Goal: Task Accomplishment & Management: Complete application form

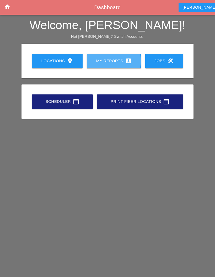
click at [114, 56] on link "My Reports account_box" at bounding box center [114, 61] width 54 height 14
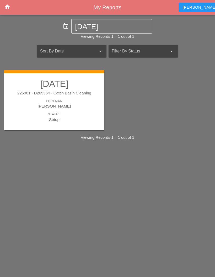
click at [80, 109] on div "[PERSON_NAME]" at bounding box center [54, 106] width 90 height 6
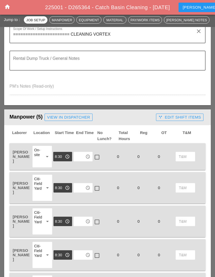
scroll to position [162, 0]
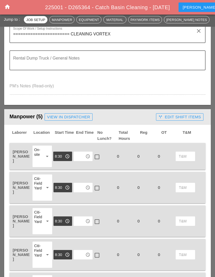
click at [83, 155] on input "text" at bounding box center [79, 156] width 8 height 8
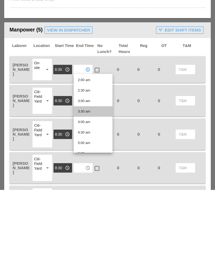
scroll to position [44, 0]
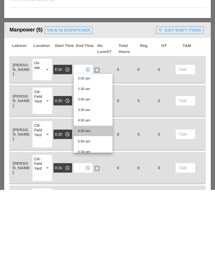
click at [93, 215] on div "4:30 am" at bounding box center [93, 218] width 30 height 6
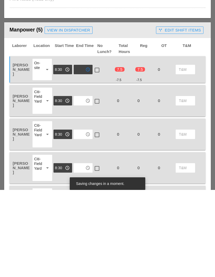
click at [83, 184] on input "text" at bounding box center [79, 188] width 8 height 8
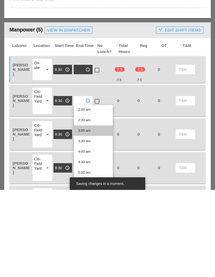
scroll to position [57, 0]
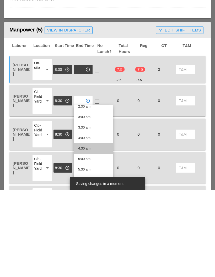
click at [89, 230] on div "4:30 am" at bounding box center [93, 235] width 30 height 10
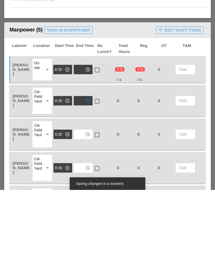
click at [84, 217] on input "text" at bounding box center [79, 221] width 8 height 8
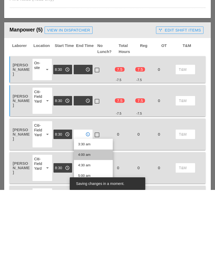
scroll to position [74, 0]
click at [90, 249] on div "4:30 am" at bounding box center [93, 252] width 30 height 6
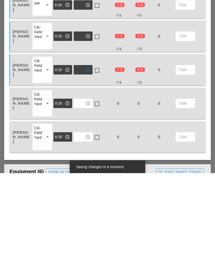
scroll to position [210, 0]
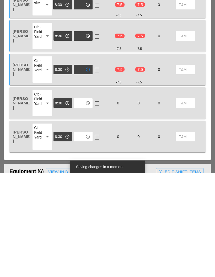
click at [82, 203] on input "text" at bounding box center [79, 207] width 8 height 8
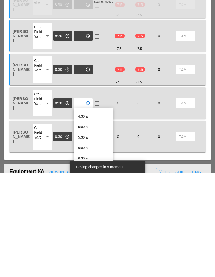
scroll to position [87, 0]
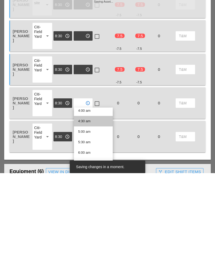
click at [93, 222] on div "4:30 am" at bounding box center [93, 225] width 30 height 6
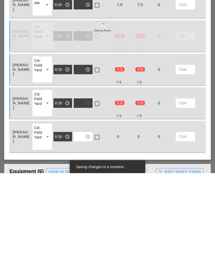
click at [83, 236] on input "text" at bounding box center [79, 240] width 8 height 8
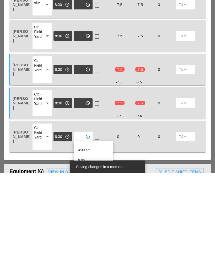
scroll to position [91, 0]
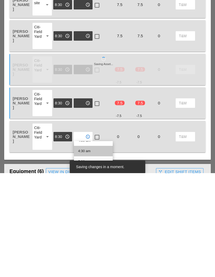
click at [91, 252] on div "4:30 am" at bounding box center [93, 255] width 30 height 6
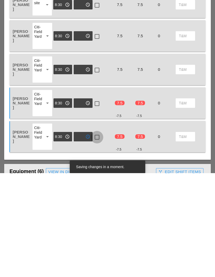
click at [98, 236] on div at bounding box center [97, 240] width 9 height 9
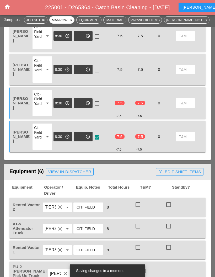
click at [97, 103] on div at bounding box center [97, 103] width 9 height 9
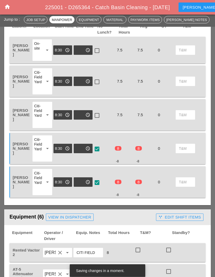
scroll to position [268, 0]
click at [99, 113] on div at bounding box center [97, 115] width 9 height 9
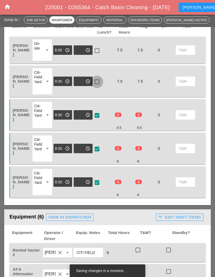
click at [98, 79] on div at bounding box center [97, 81] width 9 height 9
click at [98, 49] on div at bounding box center [97, 50] width 9 height 9
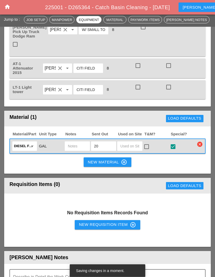
scroll to position [557, 0]
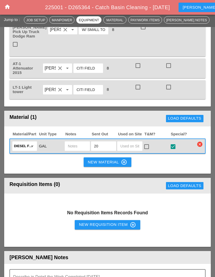
click at [117, 222] on div "New Requisition Item control_point" at bounding box center [107, 225] width 57 height 6
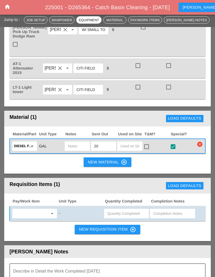
click at [42, 209] on input "text" at bounding box center [31, 213] width 34 height 8
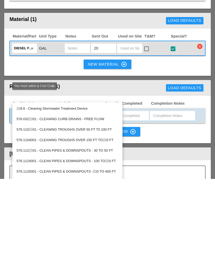
type input "208"
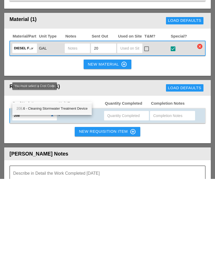
click at [69, 203] on div "208 .6 - Cleaning Stormwater Treatment Device" at bounding box center [52, 206] width 71 height 6
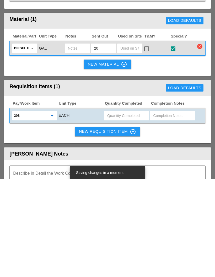
click at [117, 227] on div "New Requisition Item control_point" at bounding box center [107, 230] width 57 height 6
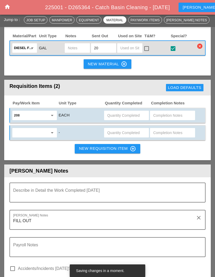
click at [36, 128] on input "text" at bounding box center [31, 132] width 34 height 8
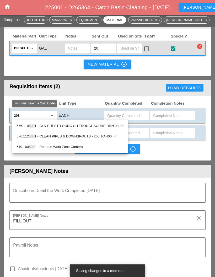
type input "5002"
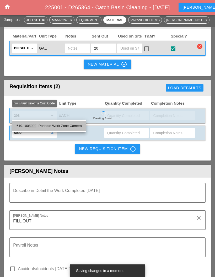
click at [72, 123] on div "619.100 5002 - Portable Work Zone Camera" at bounding box center [49, 126] width 65 height 6
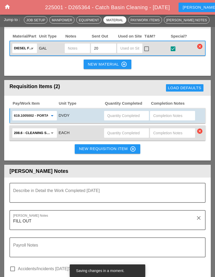
click at [134, 111] on input "text" at bounding box center [126, 115] width 39 height 8
type input "8"
click at [126, 129] on input "text" at bounding box center [126, 133] width 39 height 8
type input "4"
click at [133, 190] on textarea "Describe in Detail the Work Completed Today" at bounding box center [105, 196] width 185 height 13
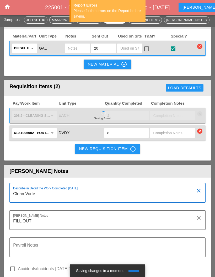
type textarea "Clean Vortex"
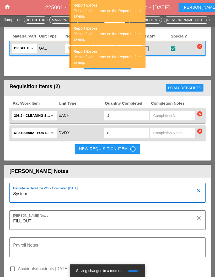
type textarea "Systems"
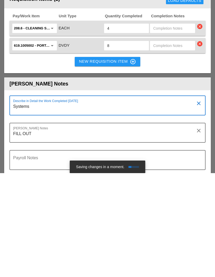
scroll to position [696, 0]
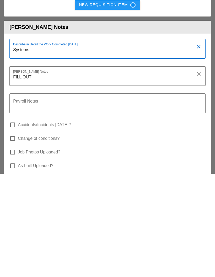
click at [198, 147] on icon "clear" at bounding box center [199, 150] width 6 height 6
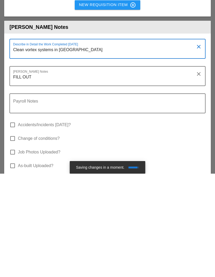
click at [61, 149] on textarea "Clean vortex systems in [GEOGRAPHIC_DATA]" at bounding box center [105, 155] width 185 height 13
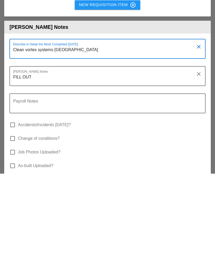
click at [95, 149] on textarea "Clean vortex systems [GEOGRAPHIC_DATA]" at bounding box center [105, 155] width 185 height 13
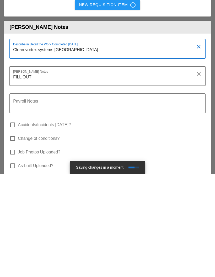
click at [103, 149] on textarea "Clean vortex systems [GEOGRAPHIC_DATA]" at bounding box center [105, 155] width 185 height 13
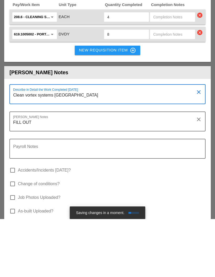
click at [100, 149] on textarea "Clean vortex systems [GEOGRAPHIC_DATA]" at bounding box center [105, 155] width 185 height 13
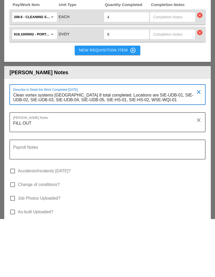
type textarea "Clean vortex systems [GEOGRAPHIC_DATA] 8 total completed. Locations are SIE-UDB…"
click at [176, 177] on textarea "FILL OUT" at bounding box center [105, 183] width 185 height 13
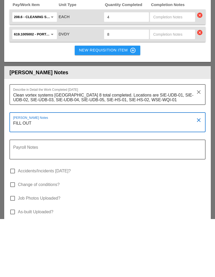
click at [198, 175] on icon "clear" at bounding box center [199, 178] width 6 height 6
click at [93, 177] on textarea "FILL OUT" at bounding box center [105, 183] width 185 height 13
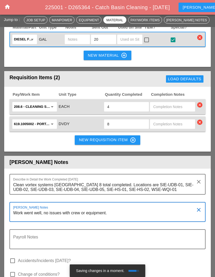
scroll to position [664, 0]
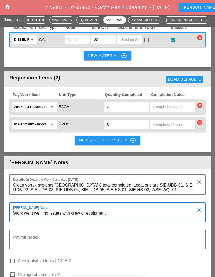
type textarea "Work went well, no issues with crew or equipment."
click at [130, 103] on input "4" at bounding box center [126, 107] width 39 height 8
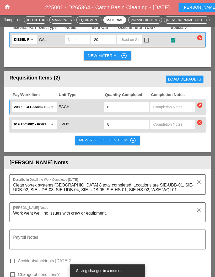
type input "8"
click at [47, 120] on input "619.1005002 - Portable Work Zone Camera" at bounding box center [31, 124] width 34 height 8
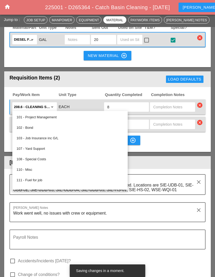
click at [133, 120] on input "8" at bounding box center [126, 124] width 39 height 8
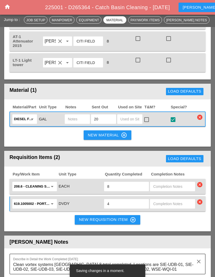
scroll to position [583, 0]
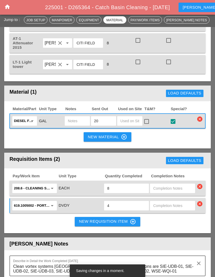
type input "4"
click at [150, 88] on div "Load Defaults" at bounding box center [152, 93] width 105 height 10
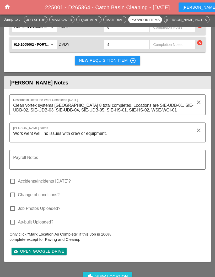
scroll to position [744, 0]
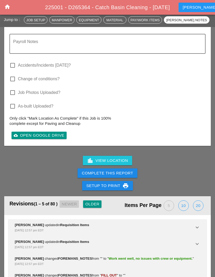
scroll to position [867, 0]
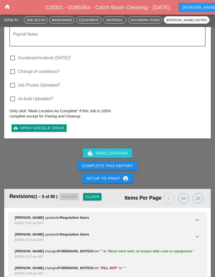
click at [112, 163] on div "Complete This Report" at bounding box center [107, 166] width 51 height 6
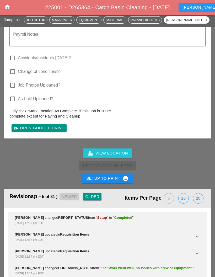
scroll to position [852, 0]
